Goal: Check status: Check status

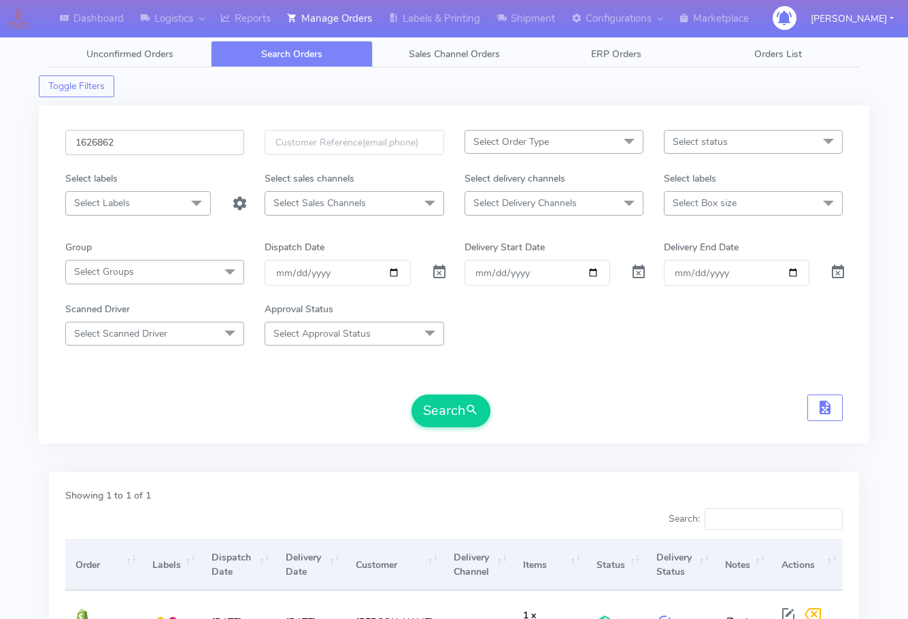
click at [168, 143] on input "1626862" at bounding box center [154, 142] width 179 height 25
paste input "9290"
type input "1629290"
click at [466, 411] on span "submit" at bounding box center [472, 410] width 14 height 18
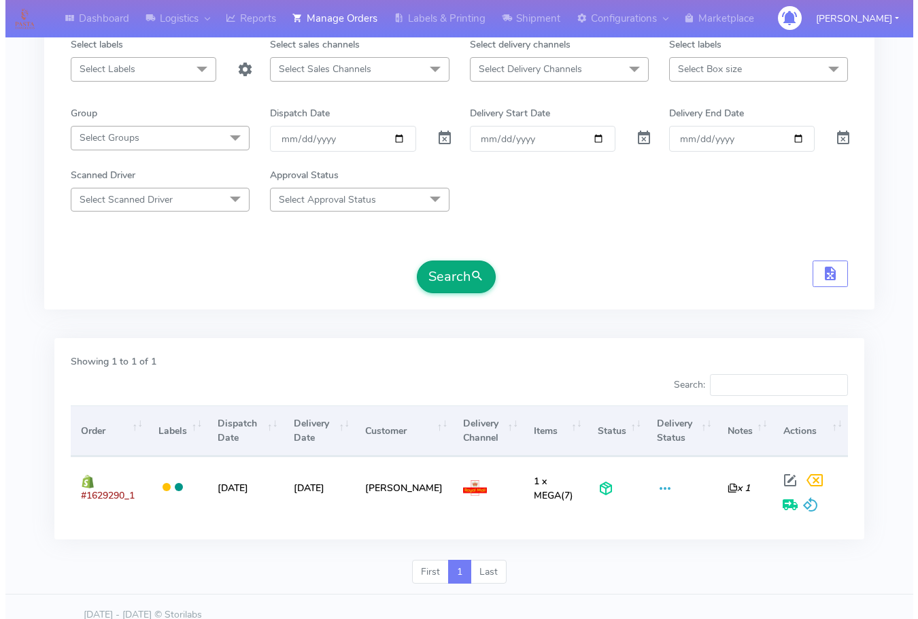
scroll to position [136, 0]
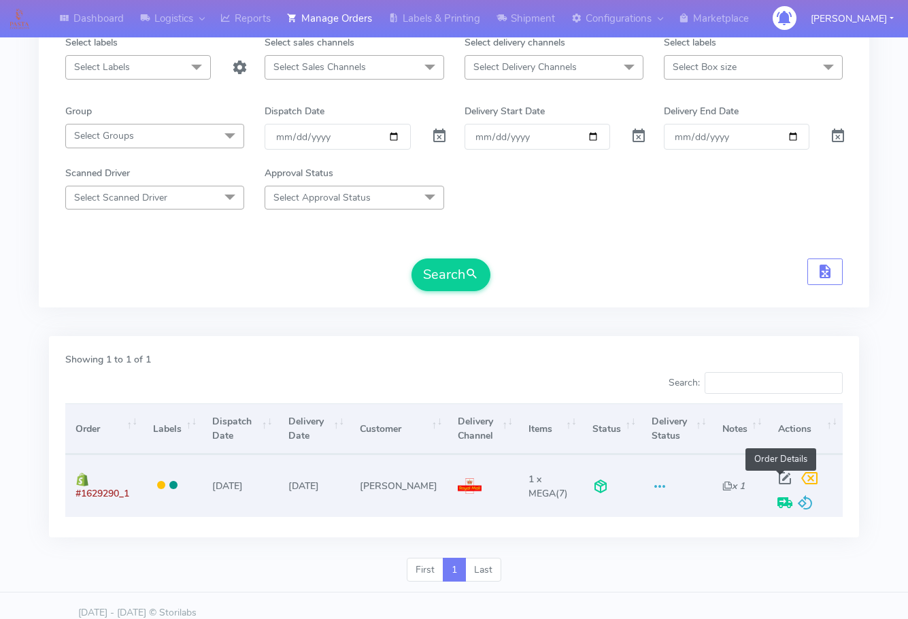
click at [780, 475] on span at bounding box center [784, 481] width 24 height 13
select select "3"
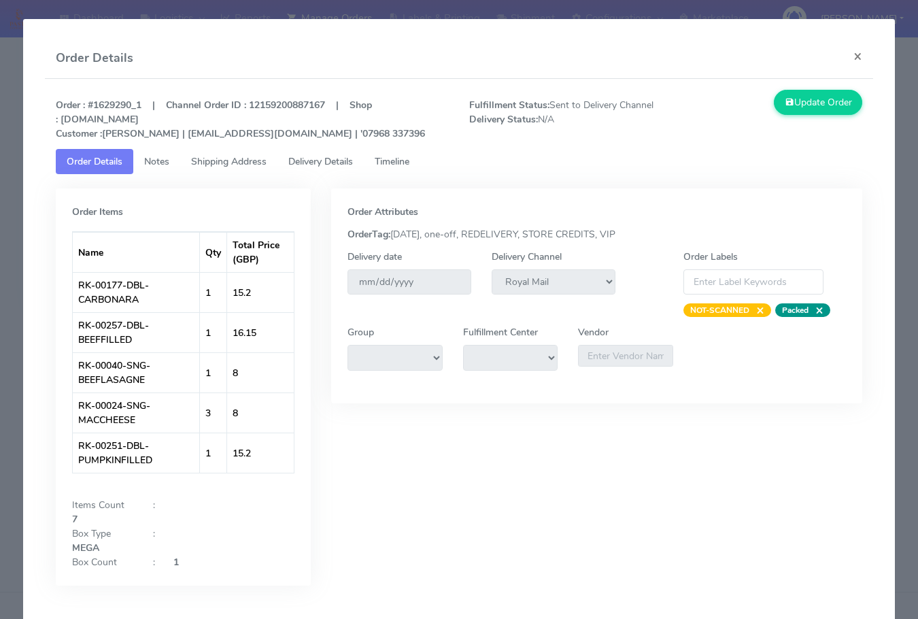
click at [237, 162] on span "Shipping Address" at bounding box center [228, 161] width 75 height 13
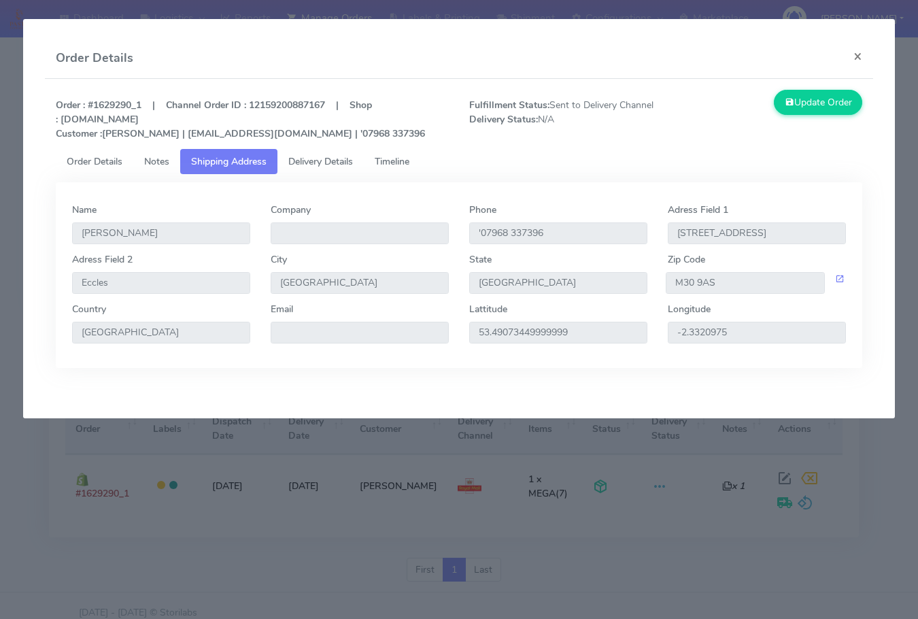
click at [309, 161] on span "Delivery Details" at bounding box center [320, 161] width 65 height 13
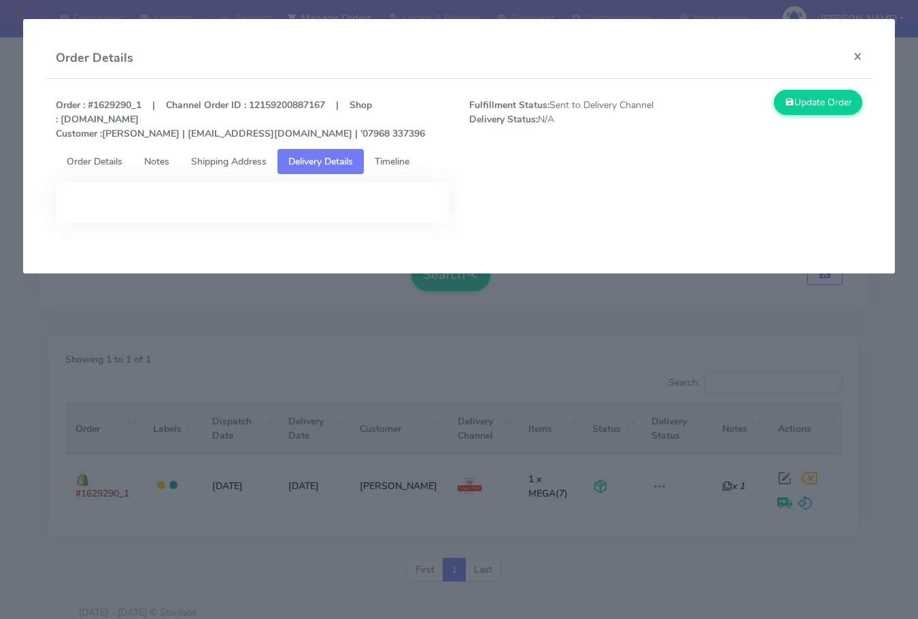
click at [227, 164] on span "Shipping Address" at bounding box center [228, 161] width 75 height 13
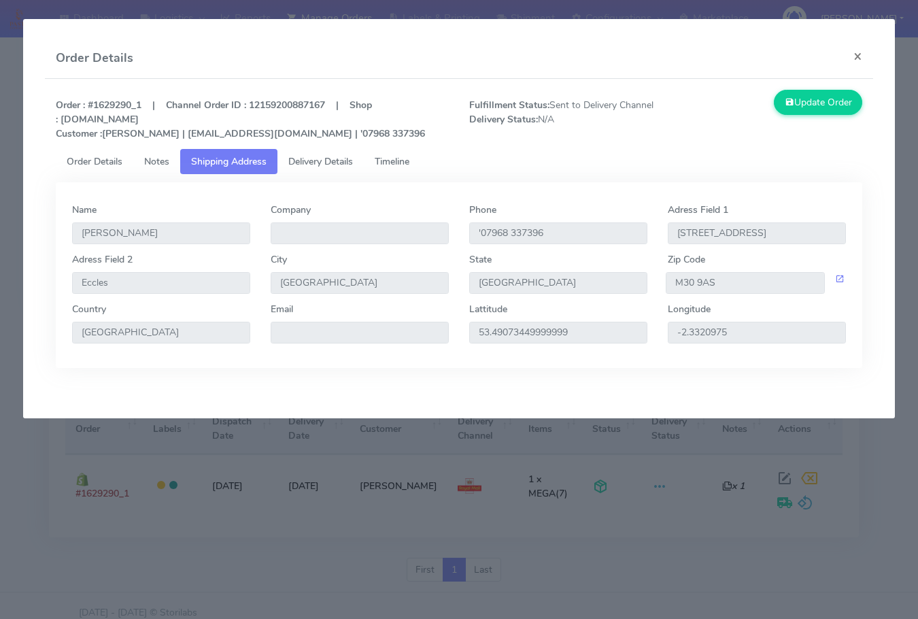
click at [395, 158] on span "Timeline" at bounding box center [392, 161] width 35 height 13
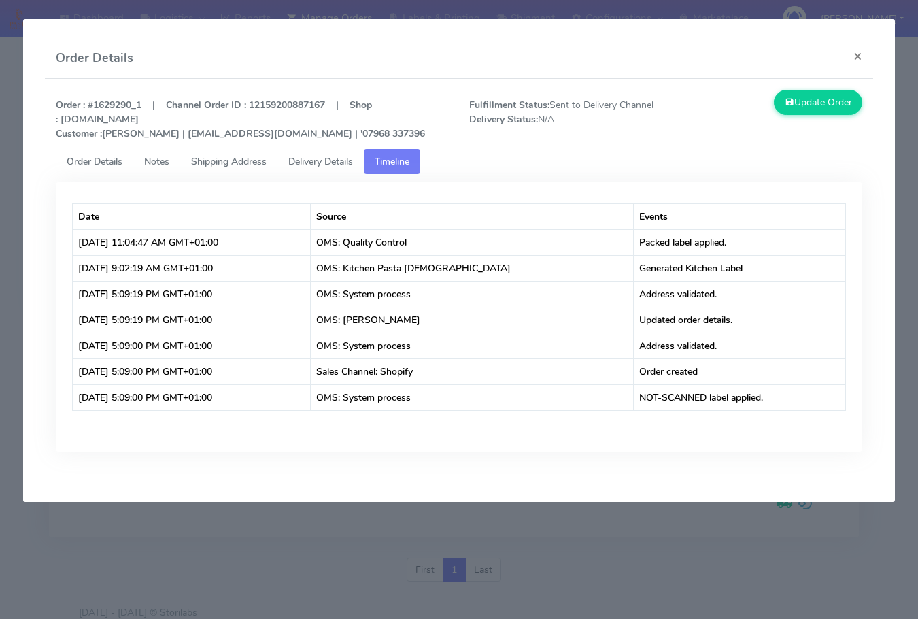
click at [242, 156] on span "Shipping Address" at bounding box center [228, 161] width 75 height 13
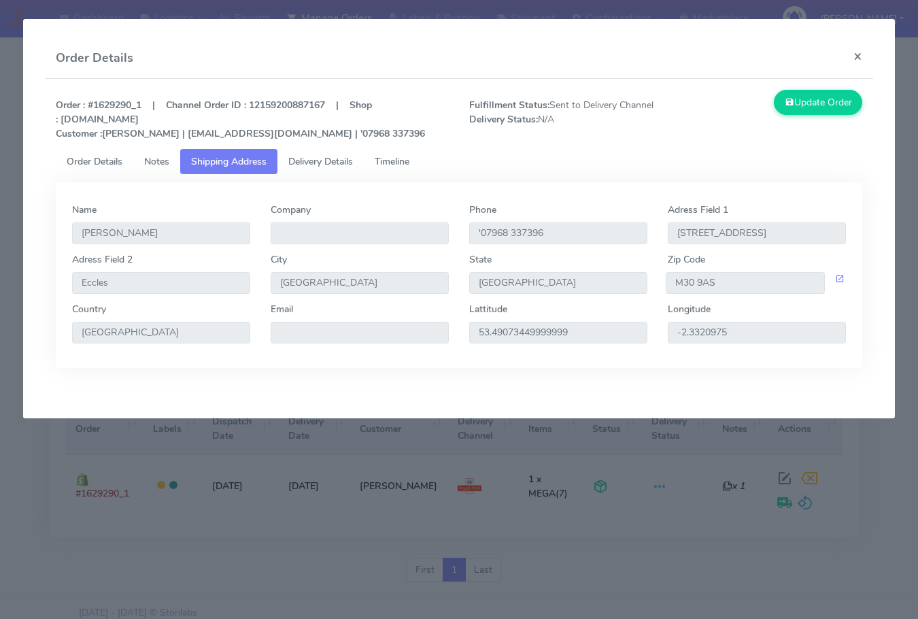
click at [75, 156] on span "Order Details" at bounding box center [95, 161] width 56 height 13
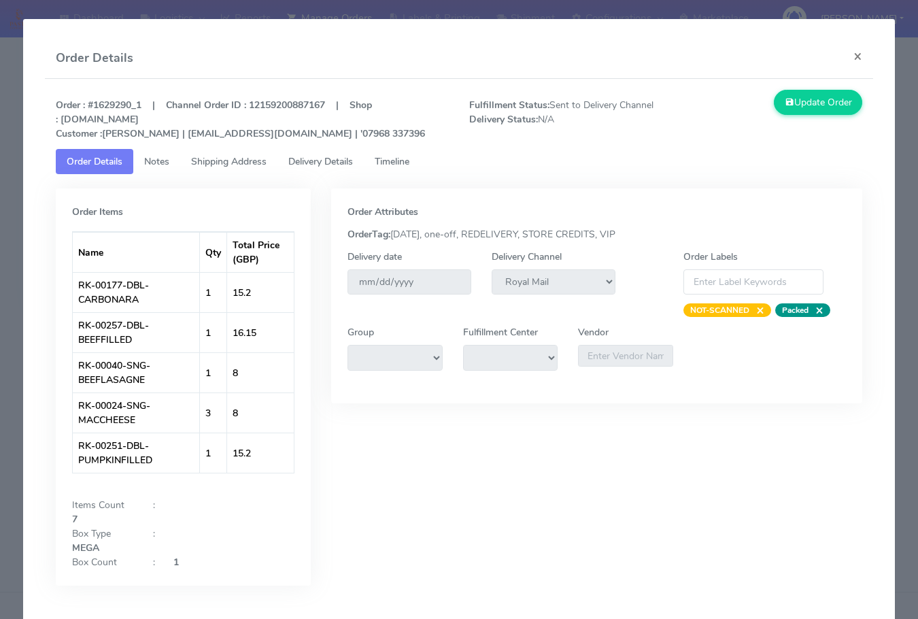
click at [205, 156] on span "Shipping Address" at bounding box center [228, 161] width 75 height 13
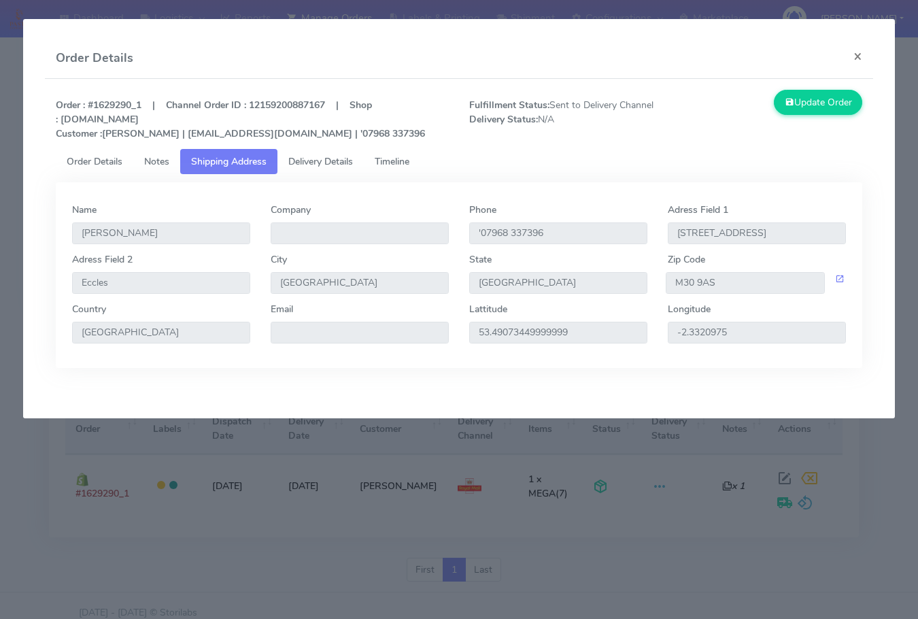
click at [167, 156] on span "Notes" at bounding box center [156, 161] width 25 height 13
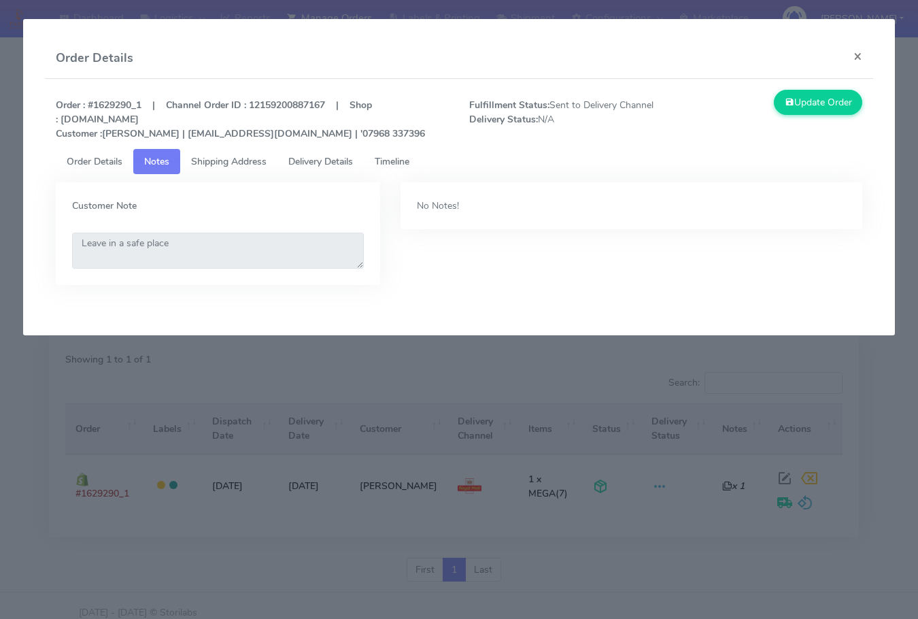
click at [225, 159] on span "Shipping Address" at bounding box center [228, 161] width 75 height 13
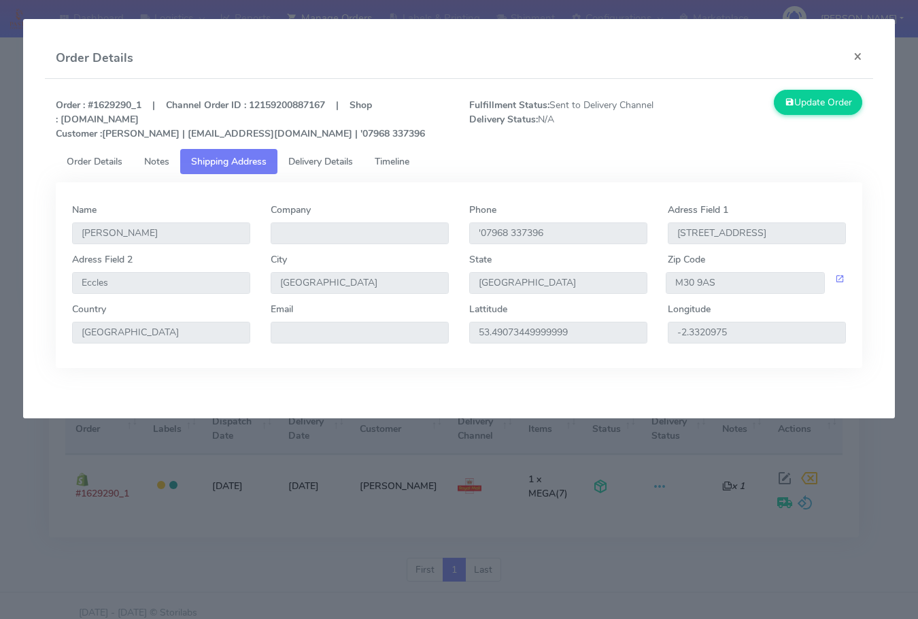
click at [318, 160] on span "Delivery Details" at bounding box center [320, 161] width 65 height 13
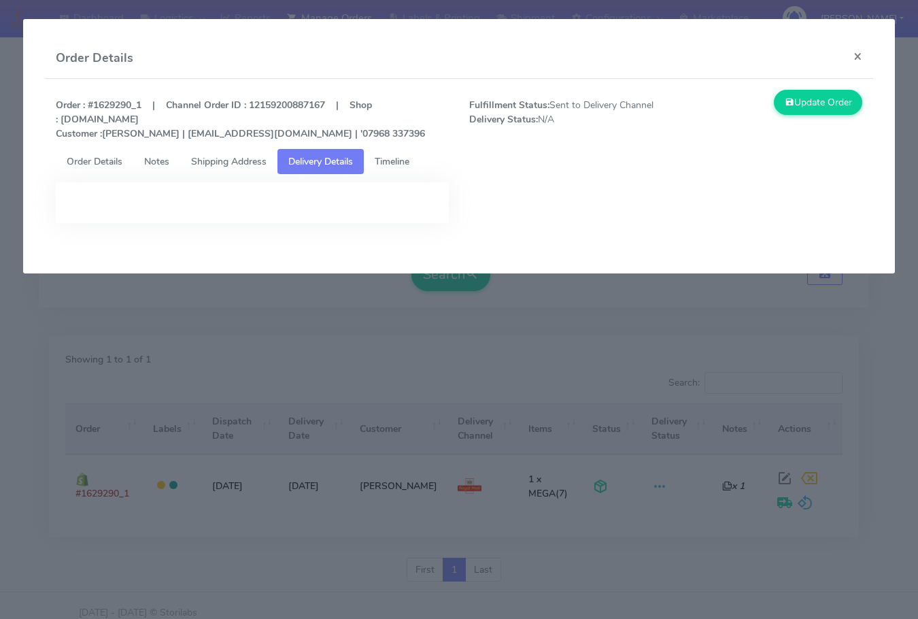
click at [241, 160] on span "Shipping Address" at bounding box center [228, 161] width 75 height 13
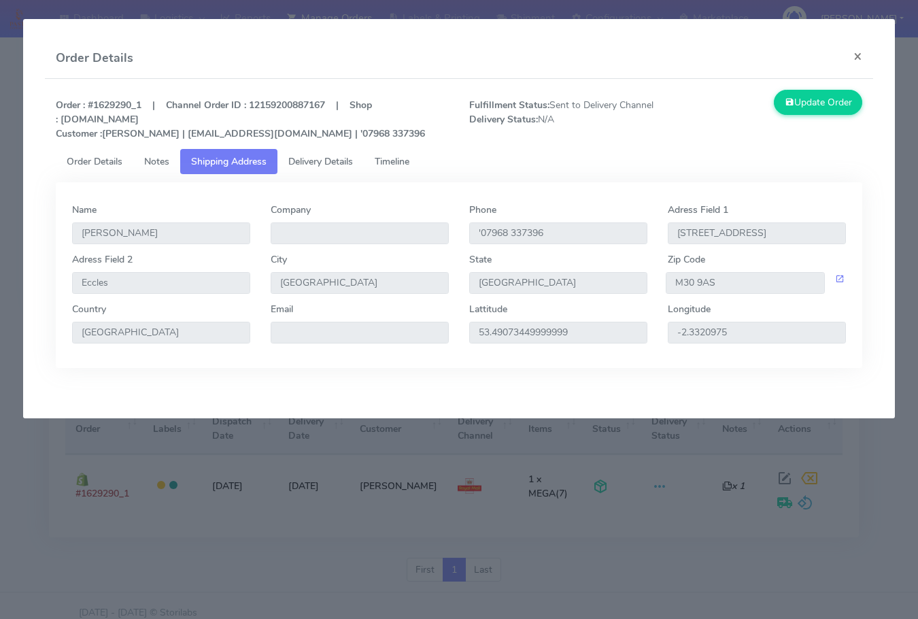
click at [168, 162] on span "Notes" at bounding box center [156, 161] width 25 height 13
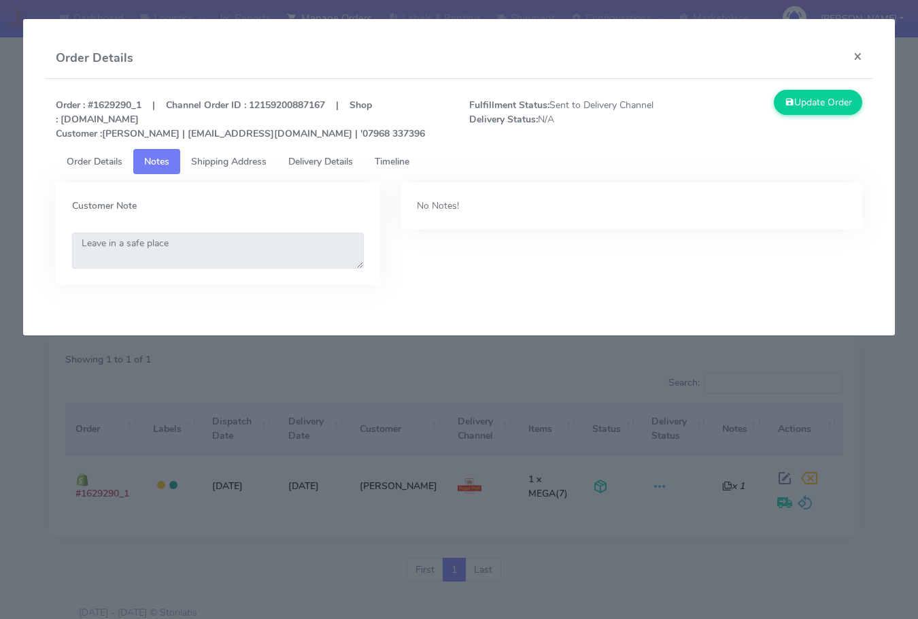
click at [78, 162] on span "Order Details" at bounding box center [95, 161] width 56 height 13
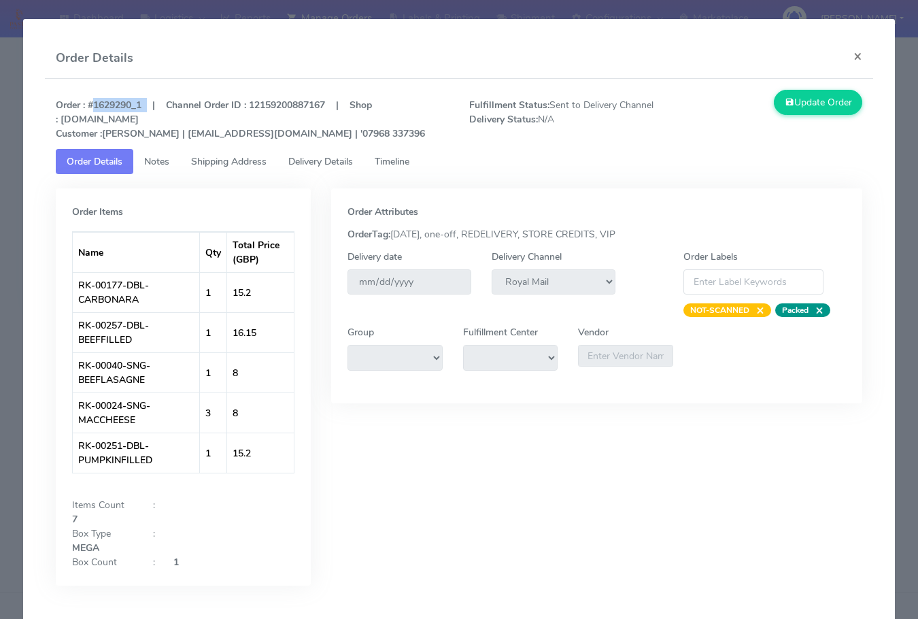
drag, startPoint x: 146, startPoint y: 107, endPoint x: 89, endPoint y: 106, distance: 57.1
click at [89, 106] on strong "Order : #1629290_1 | Channel Order ID : 12159200887167 | Shop : [DOMAIN_NAME] C…" at bounding box center [240, 119] width 369 height 41
copy strong "#1629290_1"
